Goal: Find specific page/section: Find specific page/section

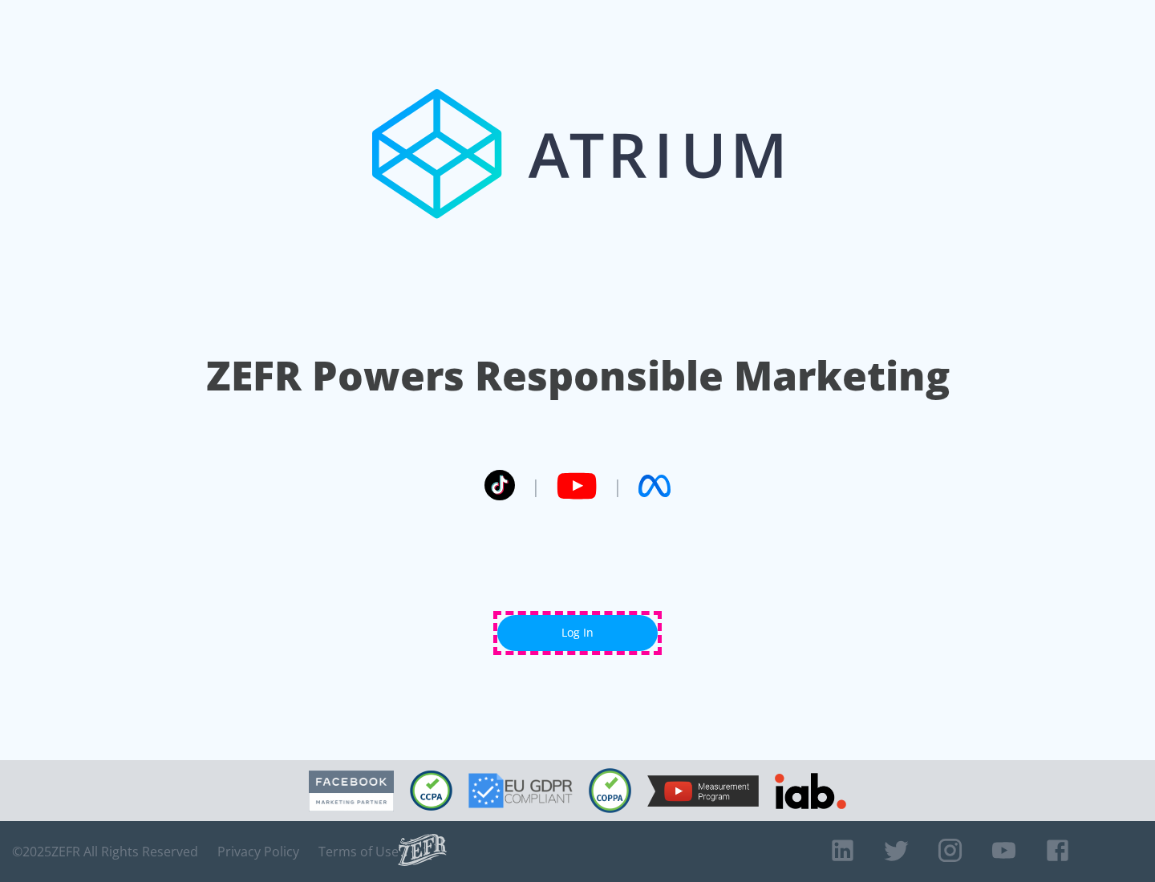
click at [577, 633] on link "Log In" at bounding box center [577, 633] width 160 height 36
